Goal: Navigation & Orientation: Understand site structure

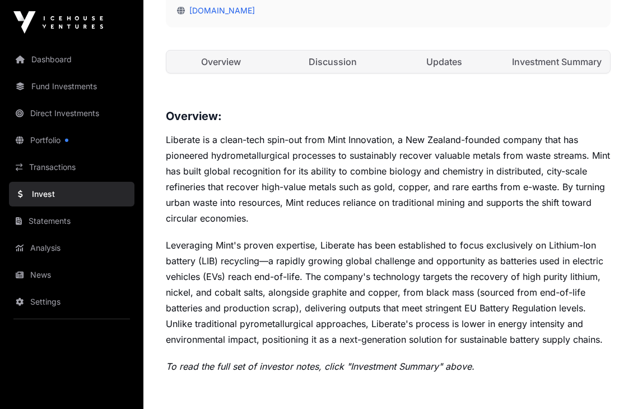
scroll to position [448, 0]
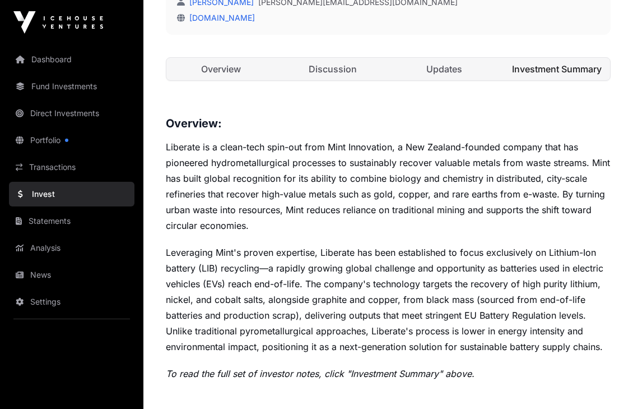
click at [529, 67] on link "Investment Summary" at bounding box center [555, 69] width 109 height 22
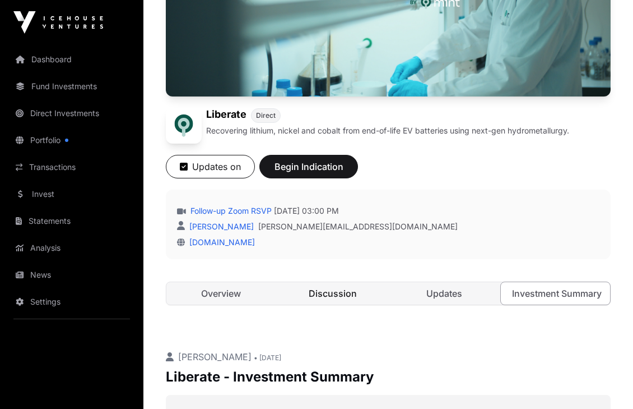
scroll to position [280, 0]
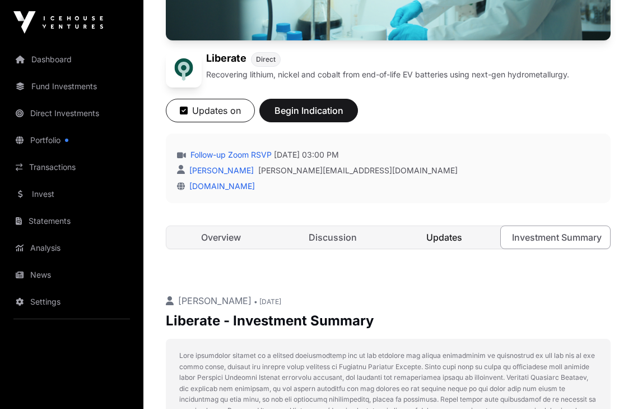
click at [447, 237] on link "Updates" at bounding box center [444, 237] width 109 height 22
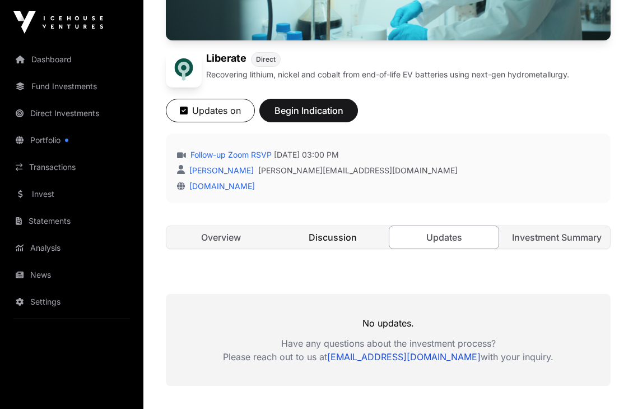
click at [339, 237] on link "Discussion" at bounding box center [332, 237] width 109 height 22
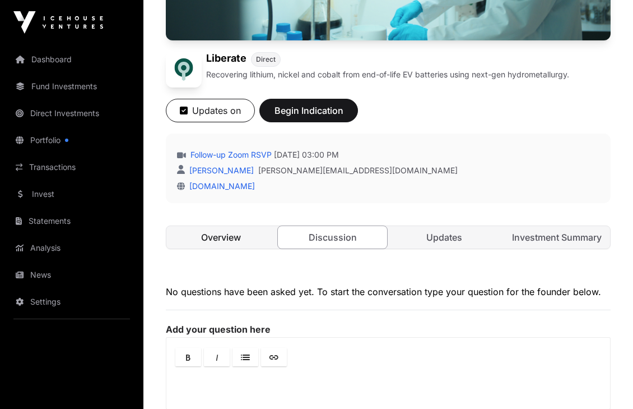
click at [235, 239] on link "Overview" at bounding box center [220, 237] width 109 height 22
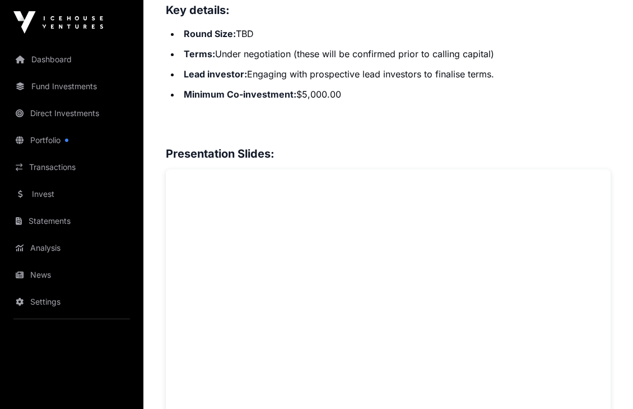
scroll to position [897, 0]
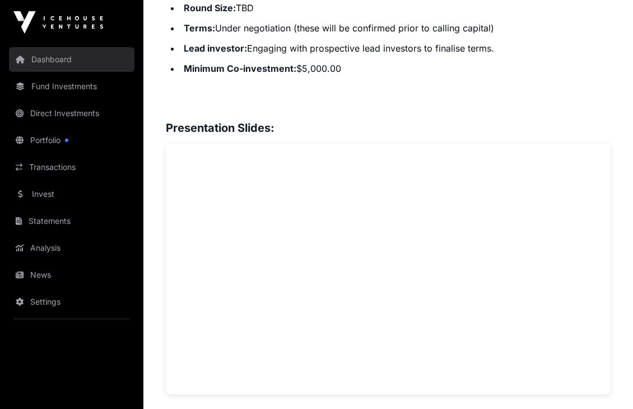
click at [61, 58] on link "Dashboard" at bounding box center [72, 59] width 126 height 25
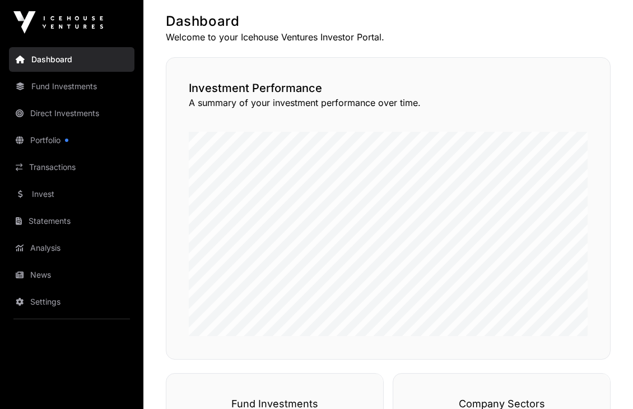
scroll to position [216, 0]
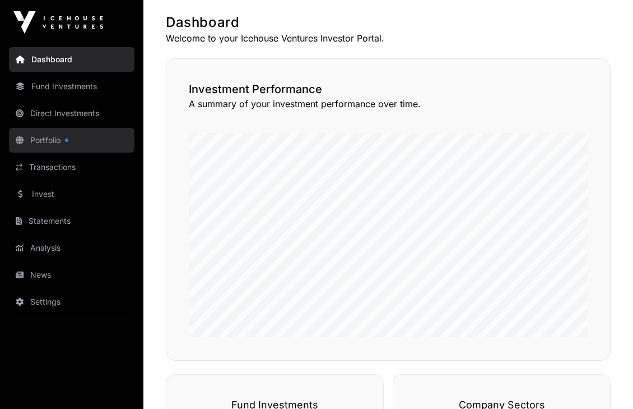
click at [47, 141] on link "Portfolio" at bounding box center [72, 140] width 126 height 25
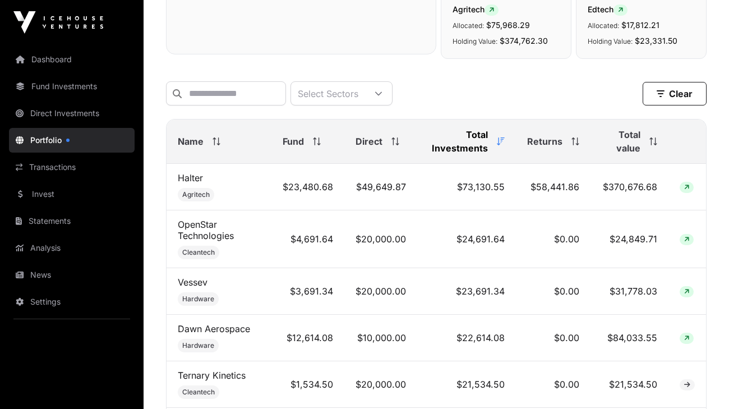
scroll to position [409, 0]
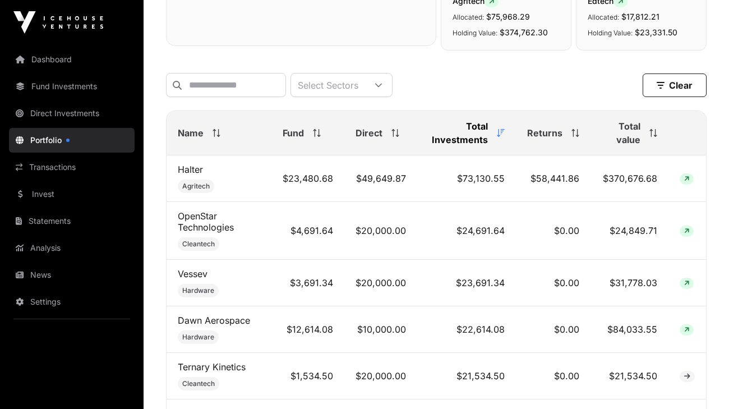
click at [627, 146] on span "Total value" at bounding box center [620, 132] width 39 height 27
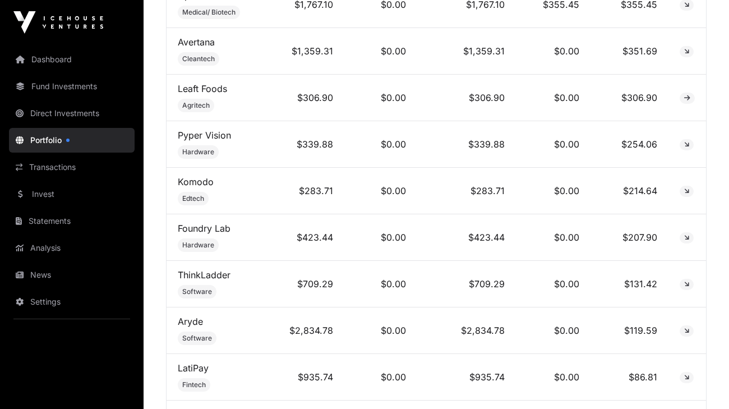
scroll to position [4276, 0]
